Goal: Task Accomplishment & Management: Manage account settings

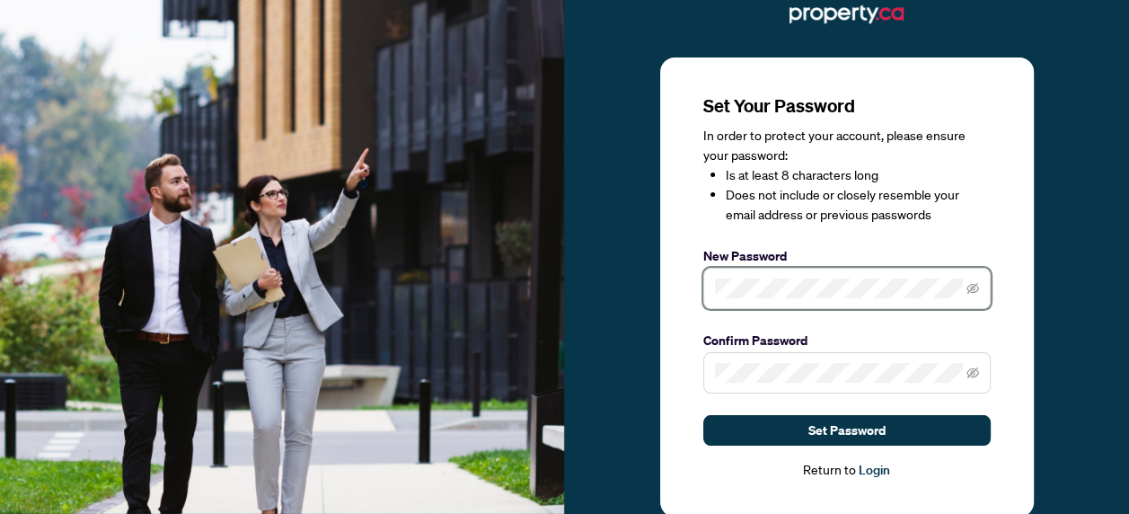
scroll to position [0, 237]
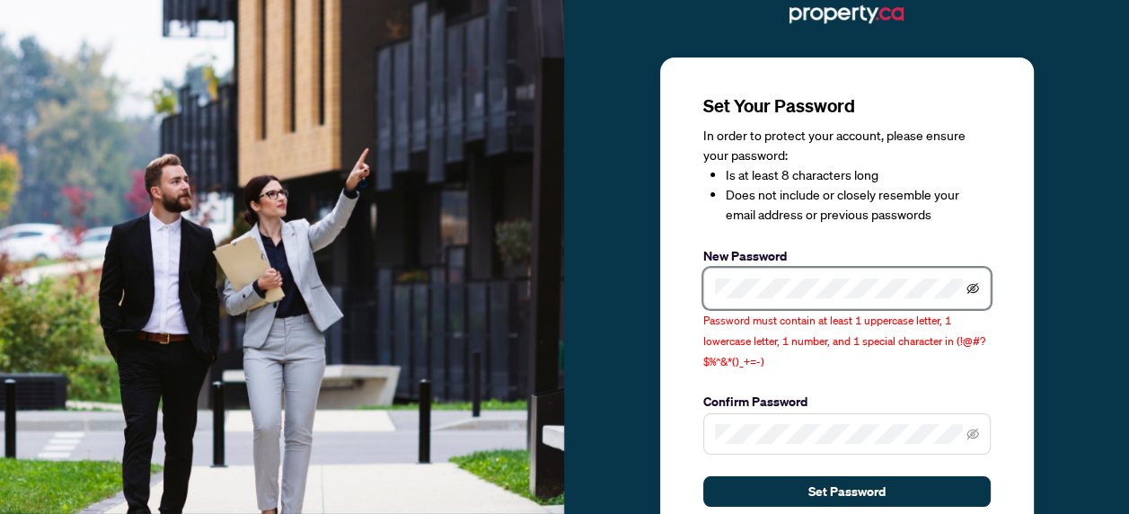
click at [976, 285] on icon "eye-invisible" at bounding box center [973, 288] width 13 height 11
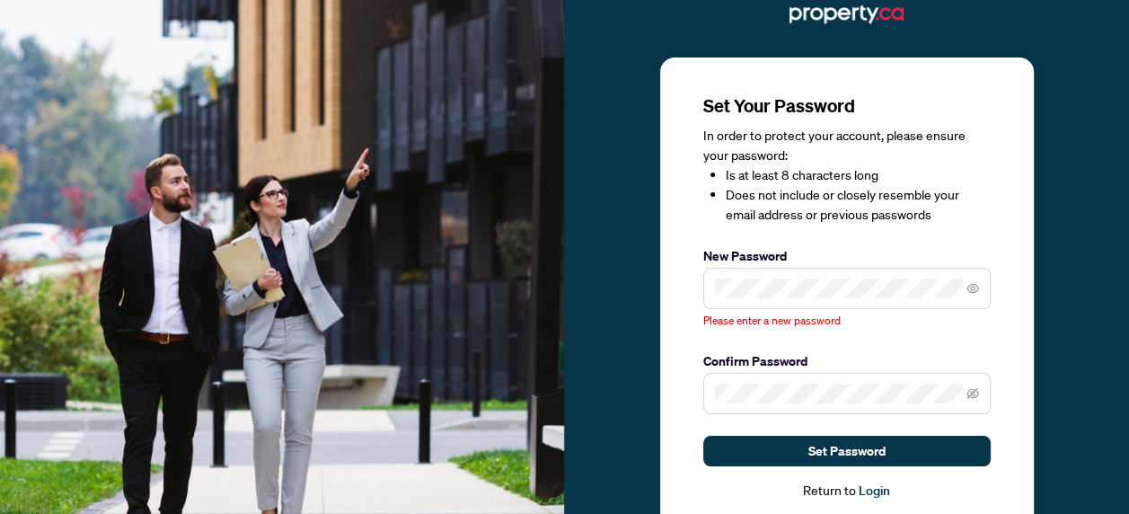
click at [862, 302] on span at bounding box center [847, 288] width 288 height 41
click at [977, 288] on icon "eye" at bounding box center [973, 288] width 13 height 13
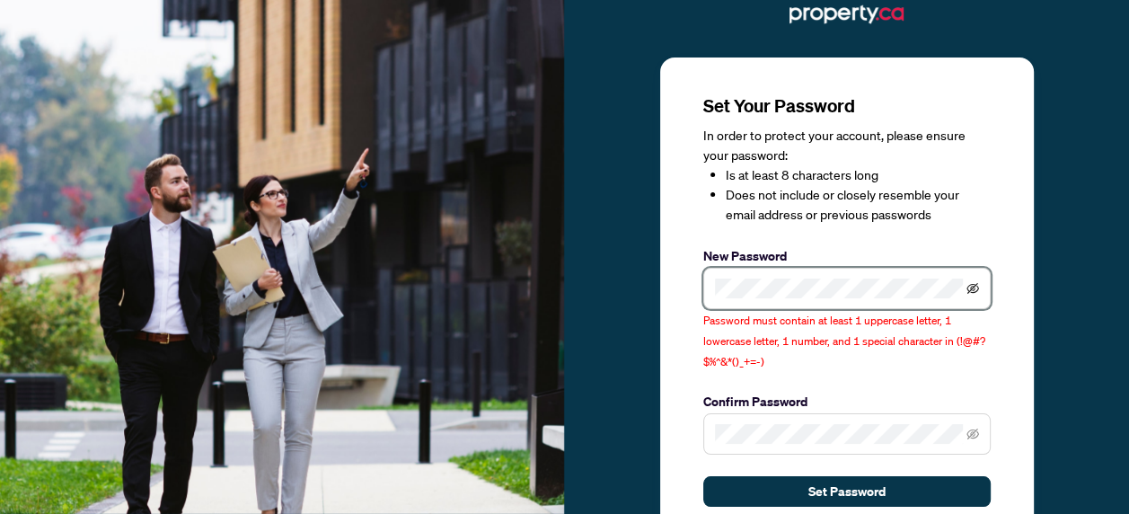
click at [967, 282] on icon "eye-invisible" at bounding box center [973, 288] width 13 height 13
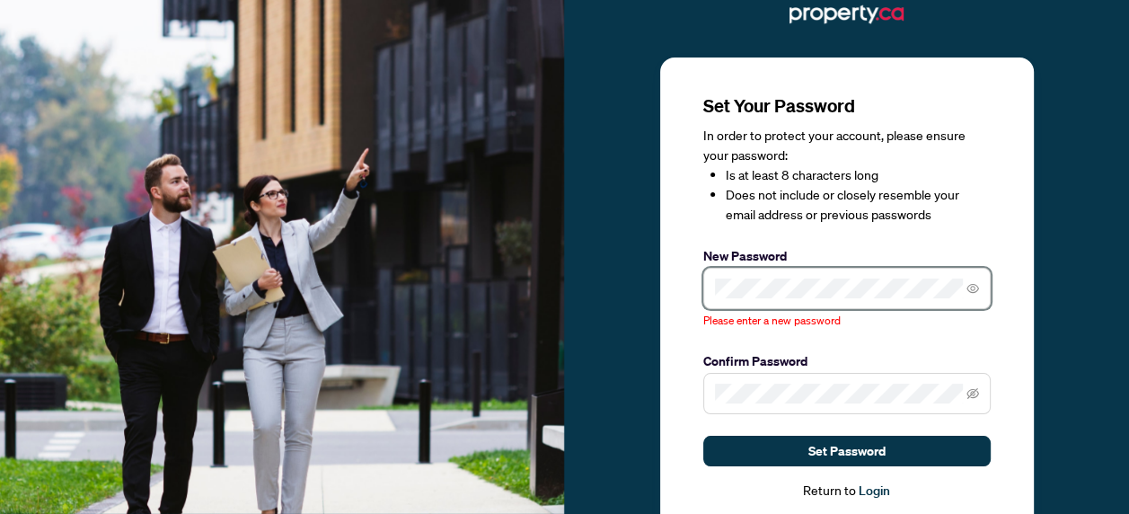
scroll to position [0, 0]
click at [1116, 275] on div "Set Your Password In order to protect your account, please ensure your password…" at bounding box center [847, 290] width 565 height 580
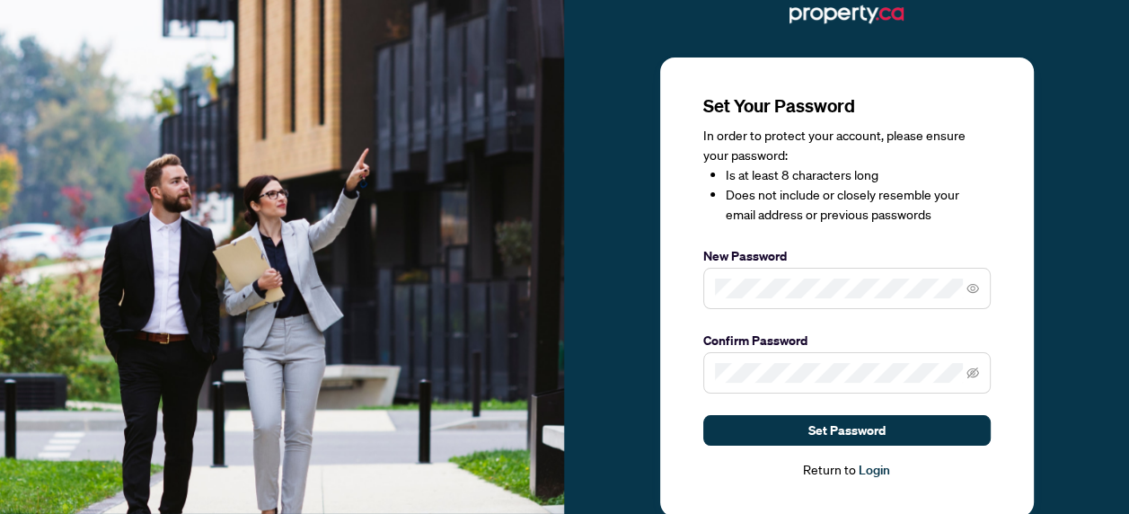
click at [1050, 235] on div "Set Your Password In order to protect your account, please ensure your password…" at bounding box center [847, 279] width 565 height 559
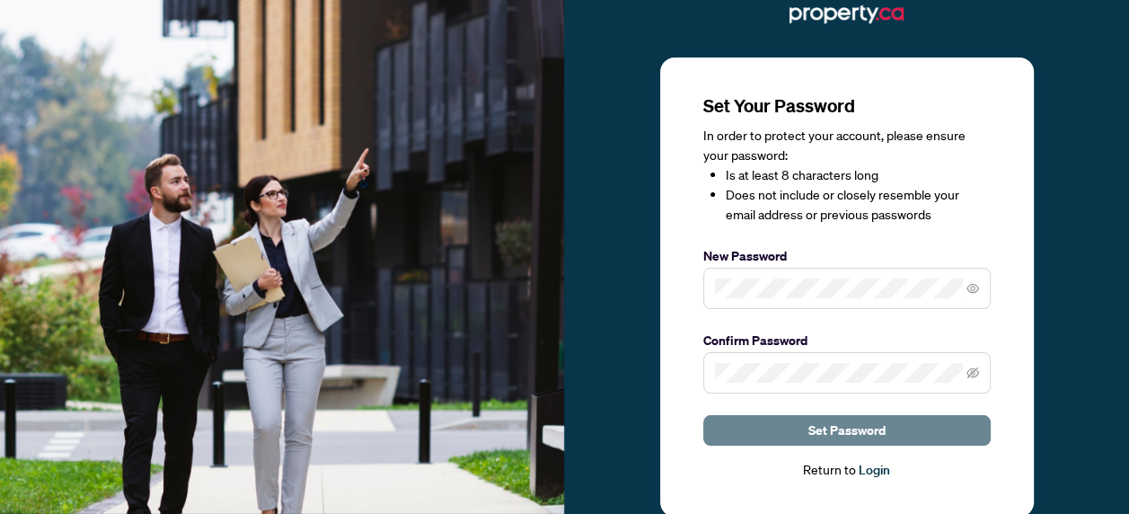
click at [752, 424] on button "Set Password" at bounding box center [847, 430] width 288 height 31
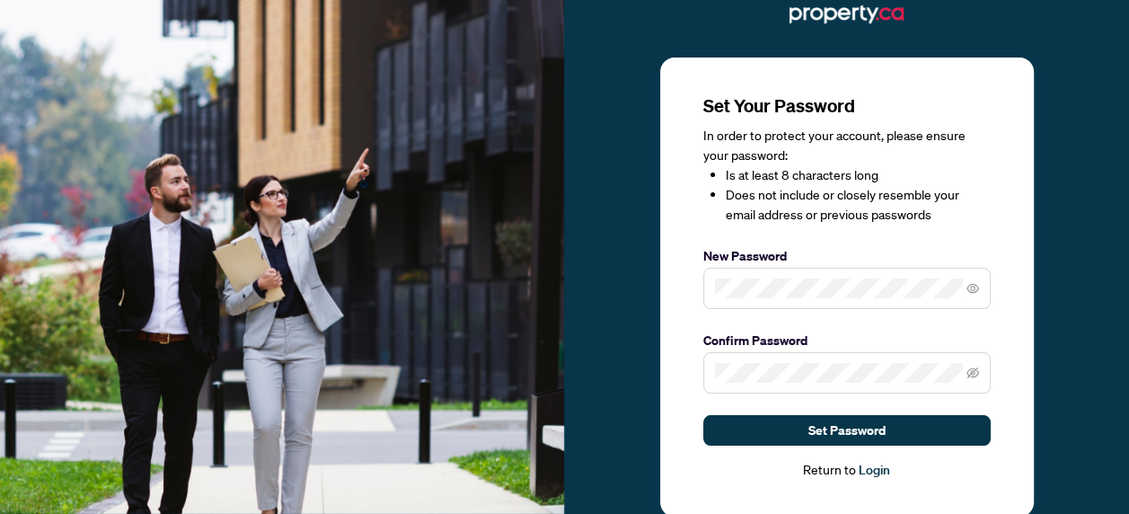
scroll to position [41, 0]
